Goal: Task Accomplishment & Management: Manage account settings

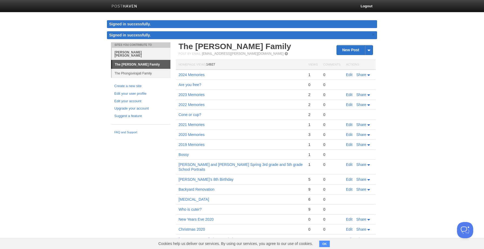
click at [125, 51] on link "[PERSON_NAME] [PERSON_NAME]" at bounding box center [141, 54] width 59 height 12
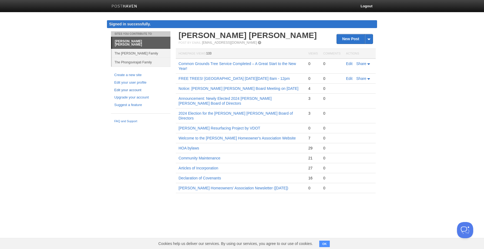
click at [135, 88] on link "Edit your account" at bounding box center [140, 91] width 53 height 6
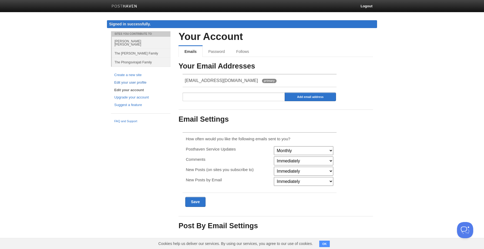
click at [138, 80] on link "Edit your user profile" at bounding box center [140, 83] width 53 height 6
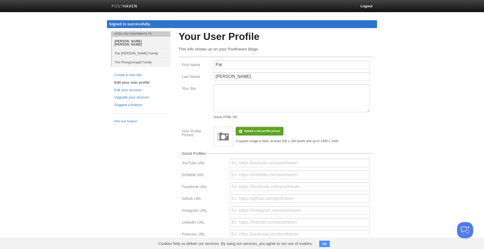
click at [140, 39] on link "[PERSON_NAME] [PERSON_NAME]" at bounding box center [141, 43] width 59 height 12
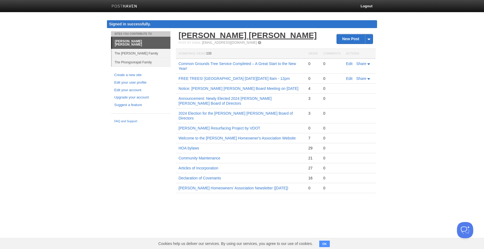
click at [235, 36] on link "[PERSON_NAME] [PERSON_NAME]" at bounding box center [248, 35] width 138 height 9
click at [149, 49] on link "The [PERSON_NAME] Family" at bounding box center [141, 53] width 59 height 9
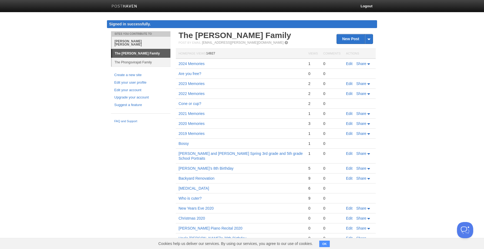
click at [149, 42] on link "[PERSON_NAME] [PERSON_NAME]" at bounding box center [141, 43] width 59 height 12
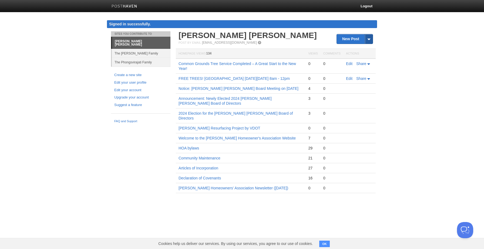
click at [369, 36] on span at bounding box center [369, 38] width 8 height 9
click at [394, 38] on body "Logout Signed in successfully. Signed in successfully. × Sites You Contribute T…" at bounding box center [242, 104] width 484 height 209
click at [139, 80] on link "Edit your user profile" at bounding box center [140, 83] width 53 height 6
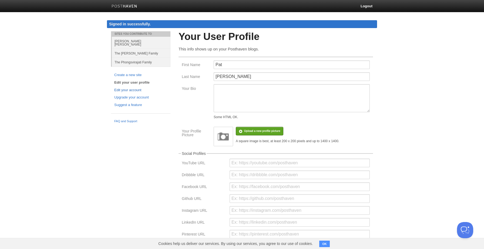
click at [139, 88] on link "Edit your account" at bounding box center [140, 91] width 53 height 6
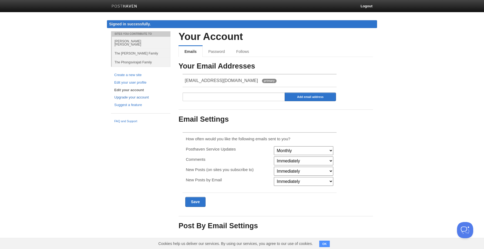
click at [137, 95] on link "Upgrade your account" at bounding box center [140, 98] width 53 height 6
click at [223, 54] on link "Password" at bounding box center [217, 51] width 29 height 11
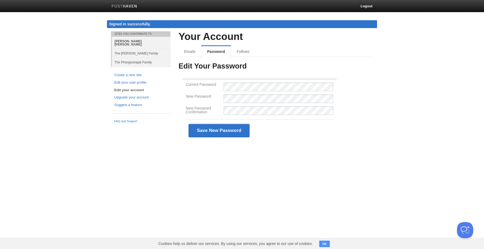
click at [142, 39] on link "[PERSON_NAME] [PERSON_NAME]" at bounding box center [141, 43] width 59 height 12
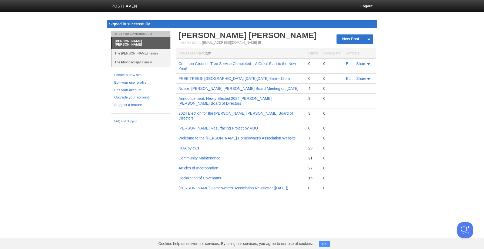
click at [323, 244] on button "OK" at bounding box center [324, 244] width 11 height 6
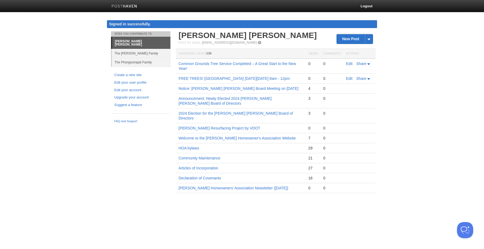
click at [139, 41] on link "[PERSON_NAME] [PERSON_NAME]" at bounding box center [141, 43] width 58 height 12
click at [356, 53] on th "Actions" at bounding box center [359, 54] width 32 height 10
click at [145, 49] on link "The [PERSON_NAME] Family" at bounding box center [141, 53] width 59 height 9
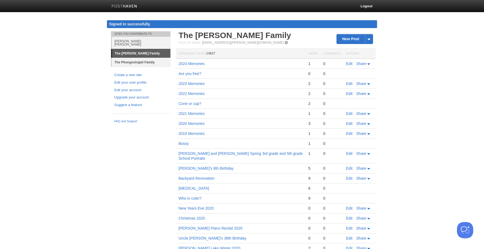
click at [145, 60] on link "The Phongsvirajati Family" at bounding box center [141, 62] width 59 height 9
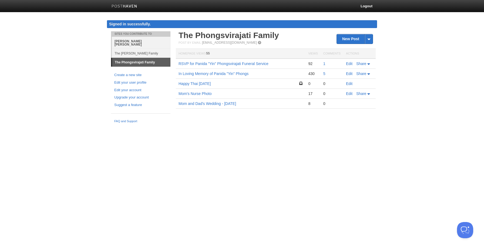
click at [146, 42] on link "[PERSON_NAME] [PERSON_NAME]" at bounding box center [141, 43] width 59 height 12
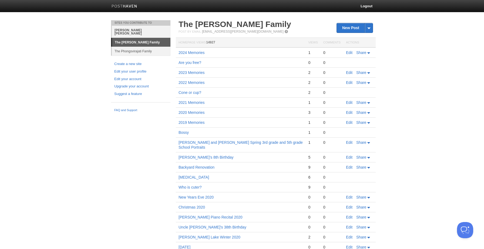
click at [152, 28] on link "[PERSON_NAME] [PERSON_NAME]" at bounding box center [141, 32] width 59 height 12
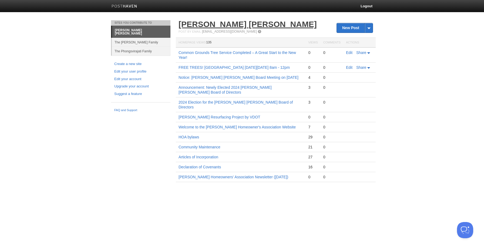
click at [204, 26] on link "[PERSON_NAME] [PERSON_NAME]" at bounding box center [248, 24] width 138 height 9
click at [148, 51] on link "The Phongsvirajati Family" at bounding box center [141, 51] width 59 height 9
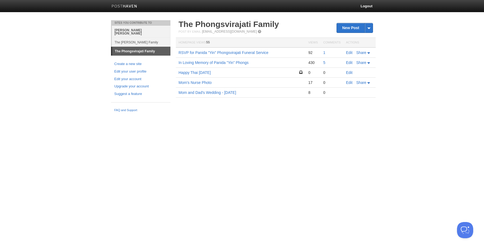
click at [154, 29] on link "[PERSON_NAME] [PERSON_NAME]" at bounding box center [141, 32] width 59 height 12
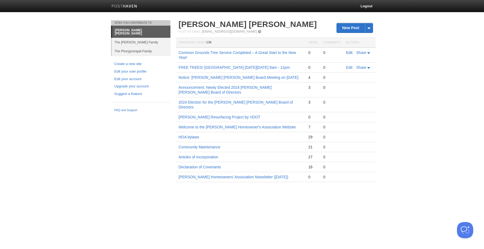
click at [349, 53] on link "Edit" at bounding box center [349, 53] width 6 height 4
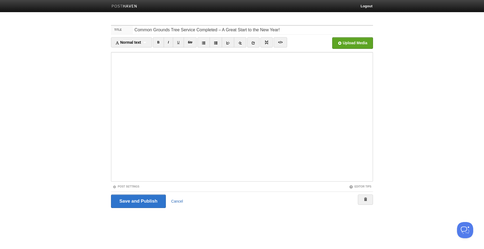
click at [177, 199] on link "Cancel" at bounding box center [177, 201] width 12 height 4
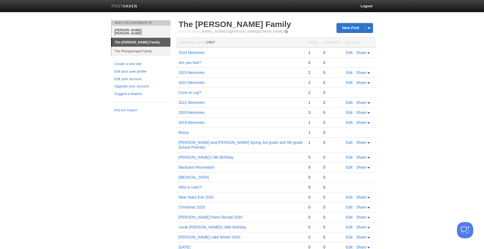
click at [141, 32] on link "[PERSON_NAME] [PERSON_NAME]" at bounding box center [141, 32] width 59 height 12
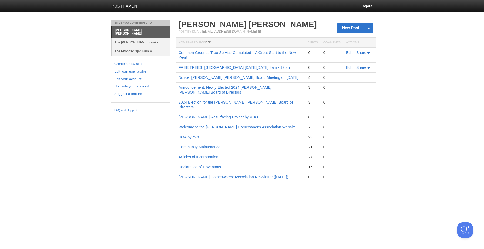
click at [156, 30] on link "[PERSON_NAME] [PERSON_NAME]" at bounding box center [141, 32] width 58 height 12
click at [258, 32] on span at bounding box center [260, 32] width 4 height 4
click at [210, 43] on span "136" at bounding box center [208, 43] width 5 height 4
click at [371, 5] on link "Logout" at bounding box center [367, 6] width 20 height 12
